Goal: Find specific page/section: Find specific page/section

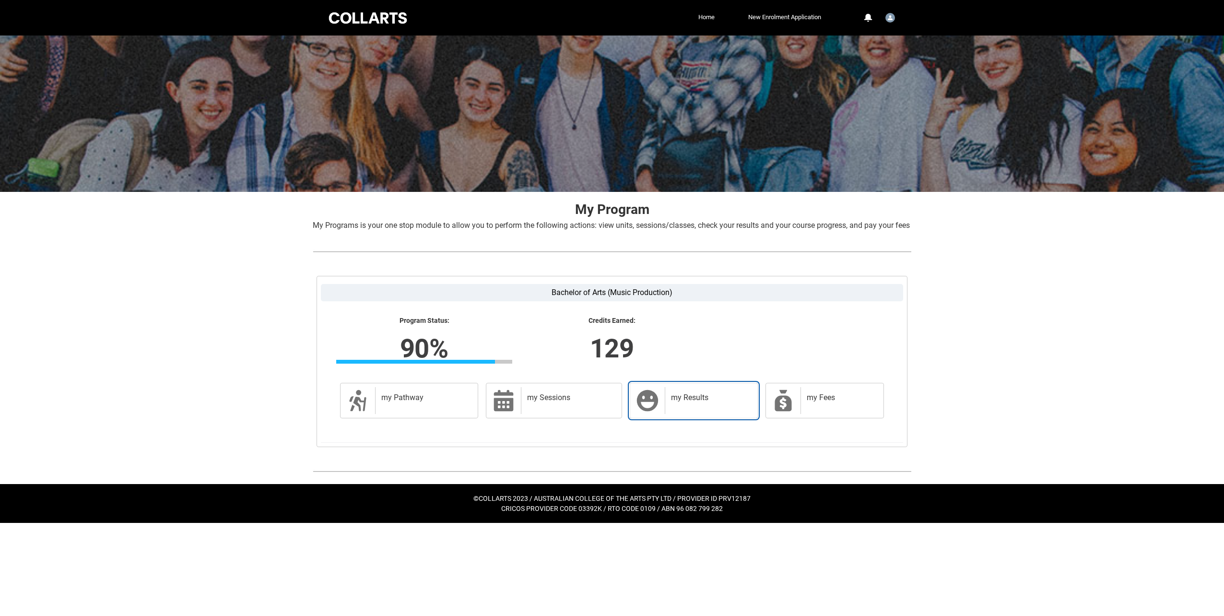
click at [697, 414] on div "my Results" at bounding box center [709, 400] width 89 height 27
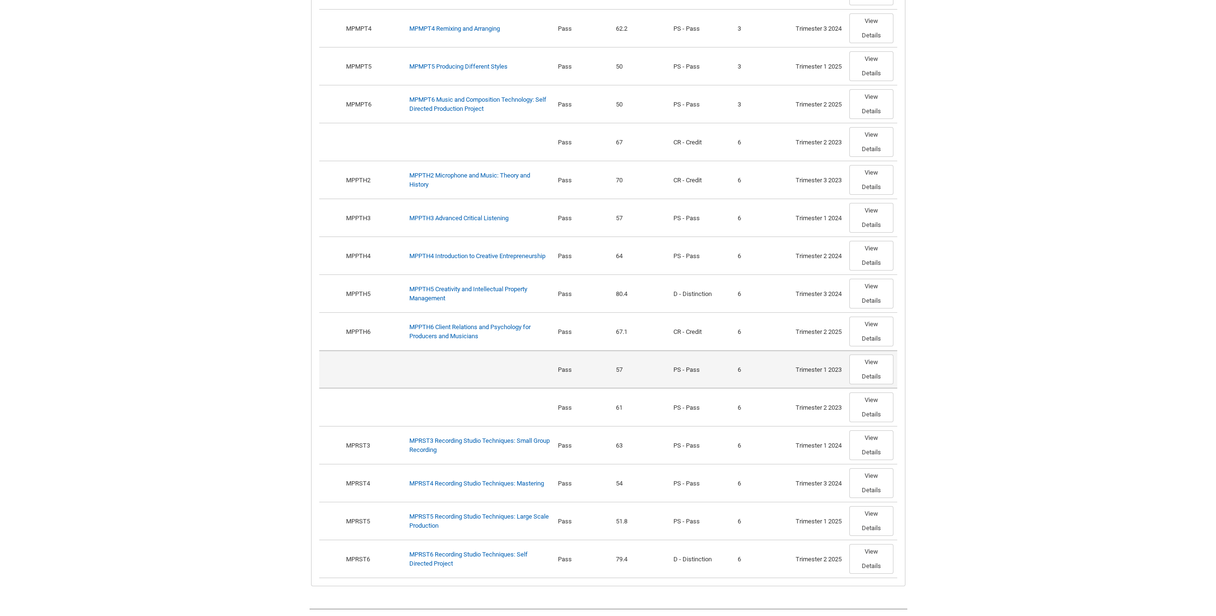
scroll to position [976, 0]
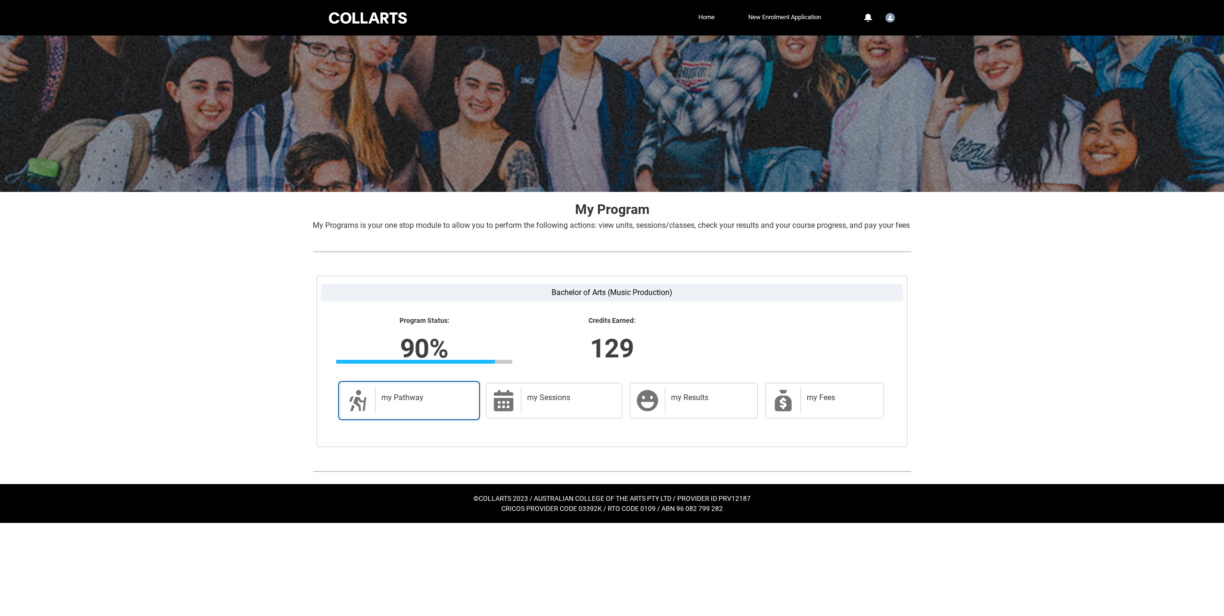
click at [452, 402] on h2 "my Pathway" at bounding box center [424, 398] width 87 height 10
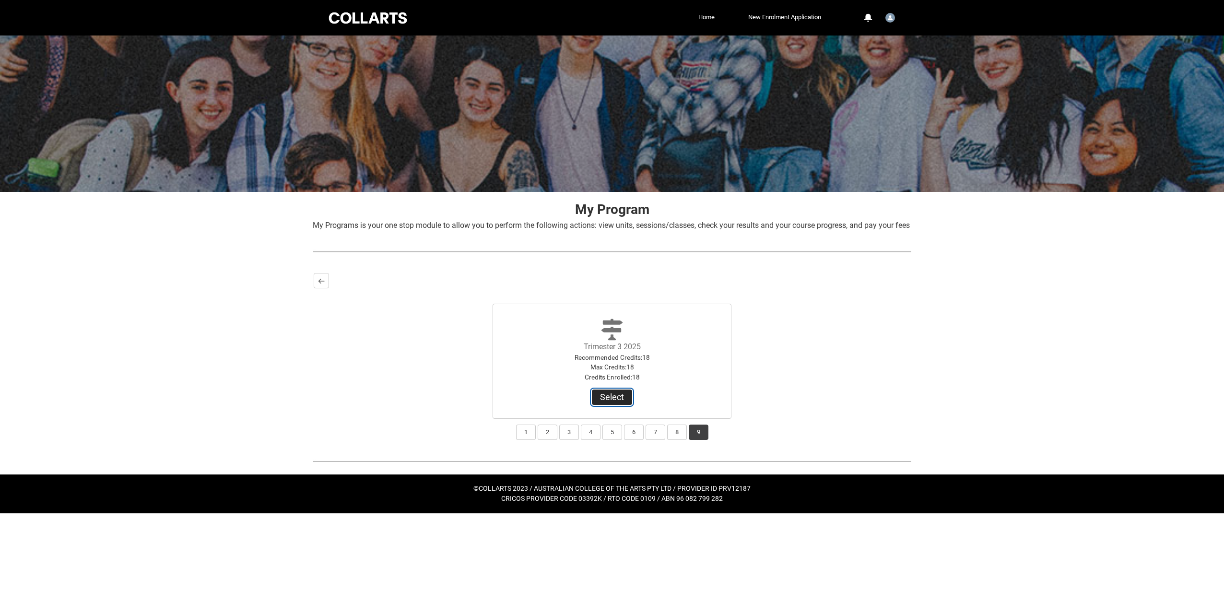
click at [598, 405] on button "Select" at bounding box center [612, 396] width 40 height 15
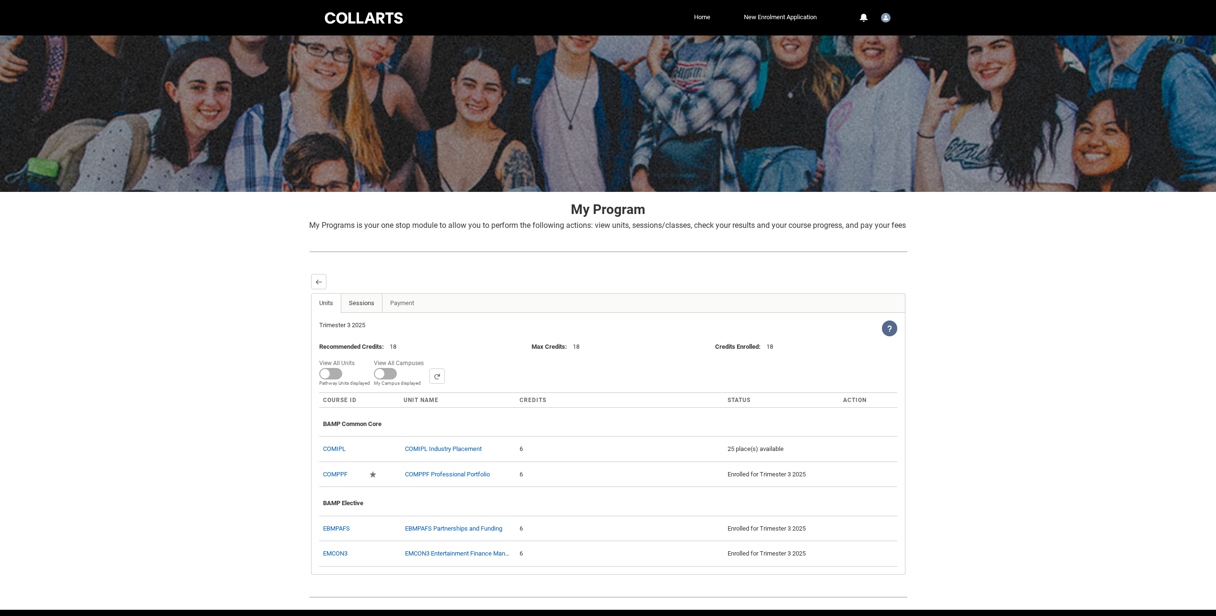
click at [373, 313] on link "Sessions" at bounding box center [362, 302] width 42 height 19
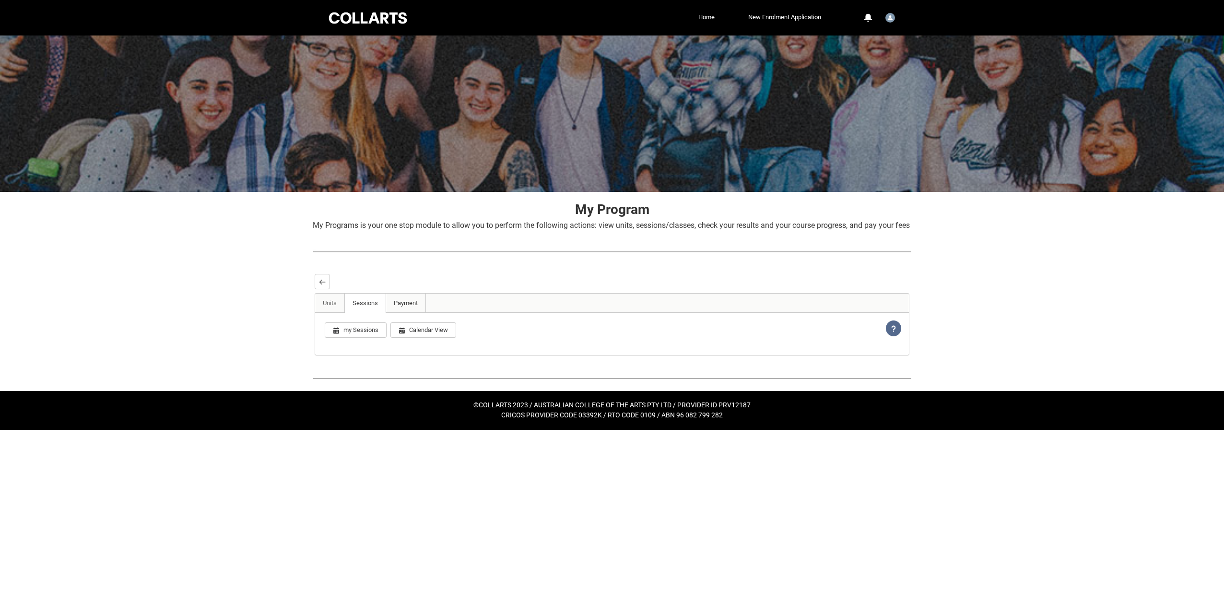
click at [407, 313] on link "Payment" at bounding box center [405, 302] width 40 height 19
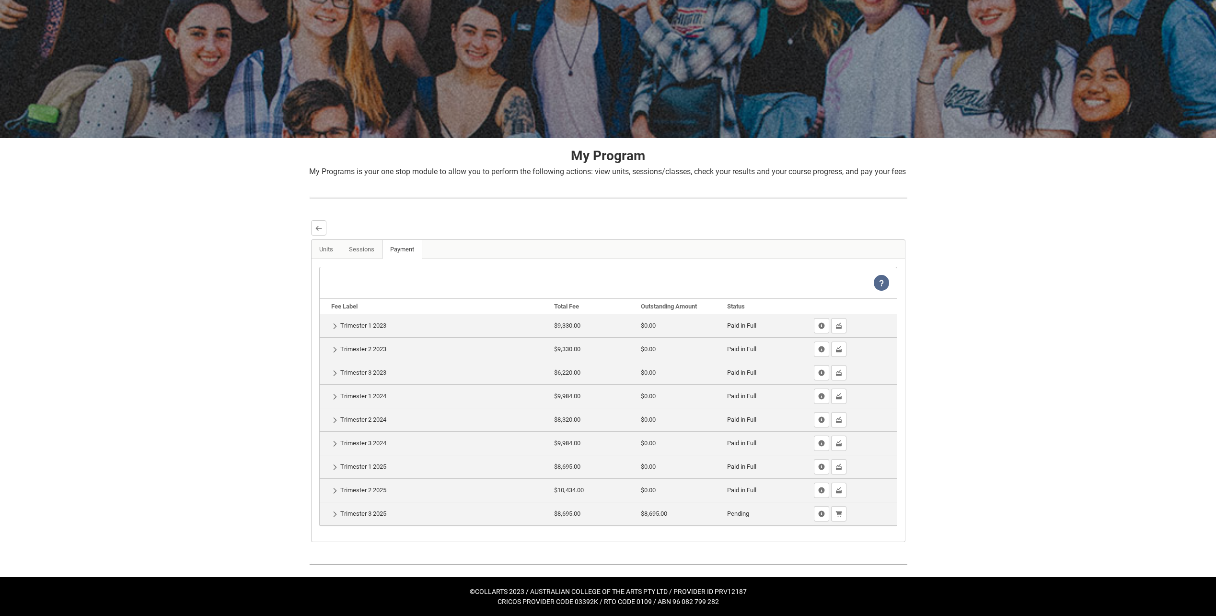
scroll to position [65, 0]
